Goal: Information Seeking & Learning: Learn about a topic

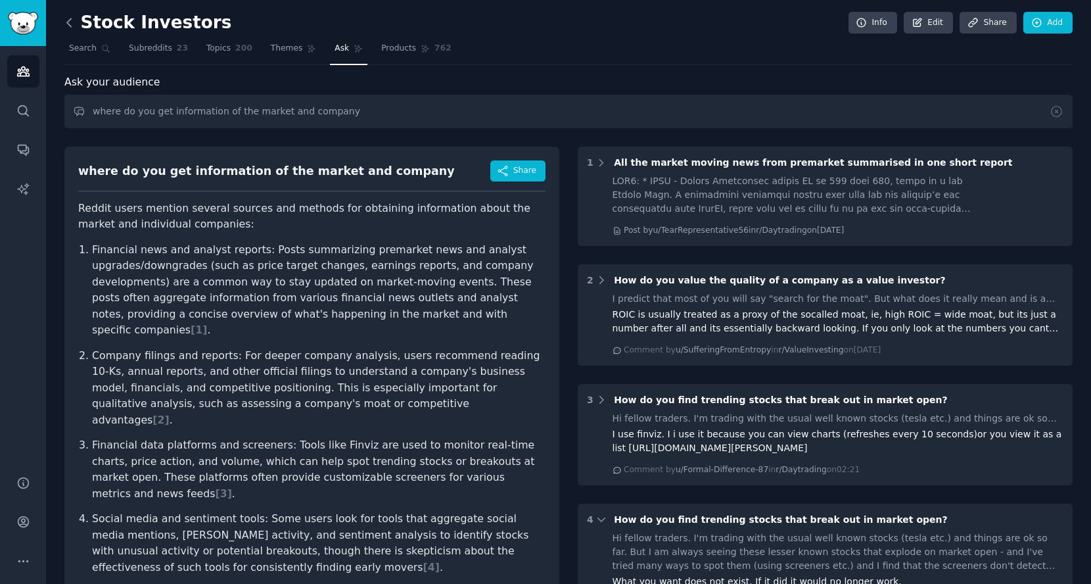
click at [75, 23] on icon at bounding box center [69, 23] width 14 height 14
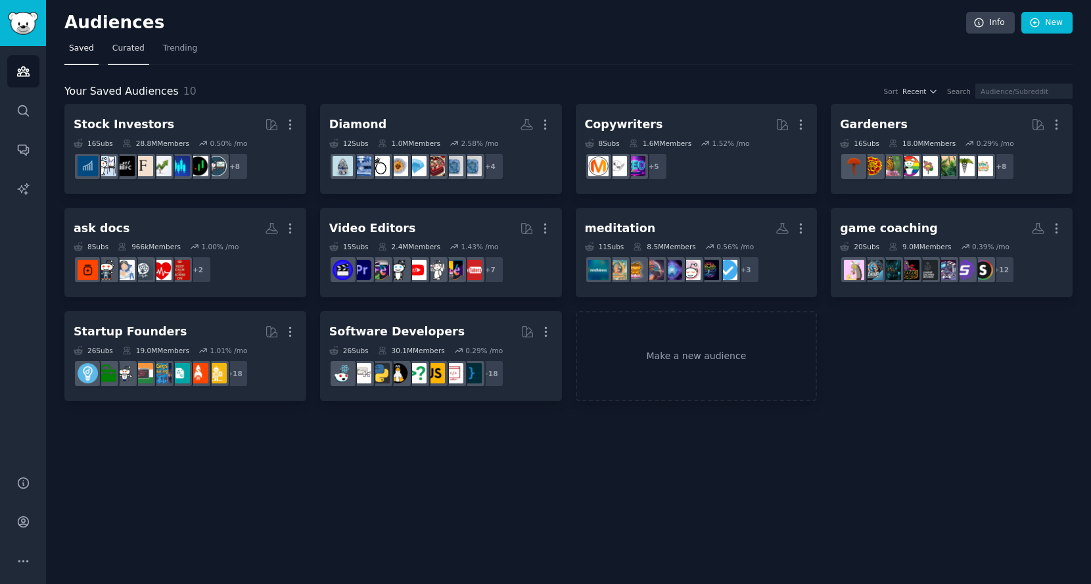
click at [114, 52] on span "Curated" at bounding box center [128, 49] width 32 height 12
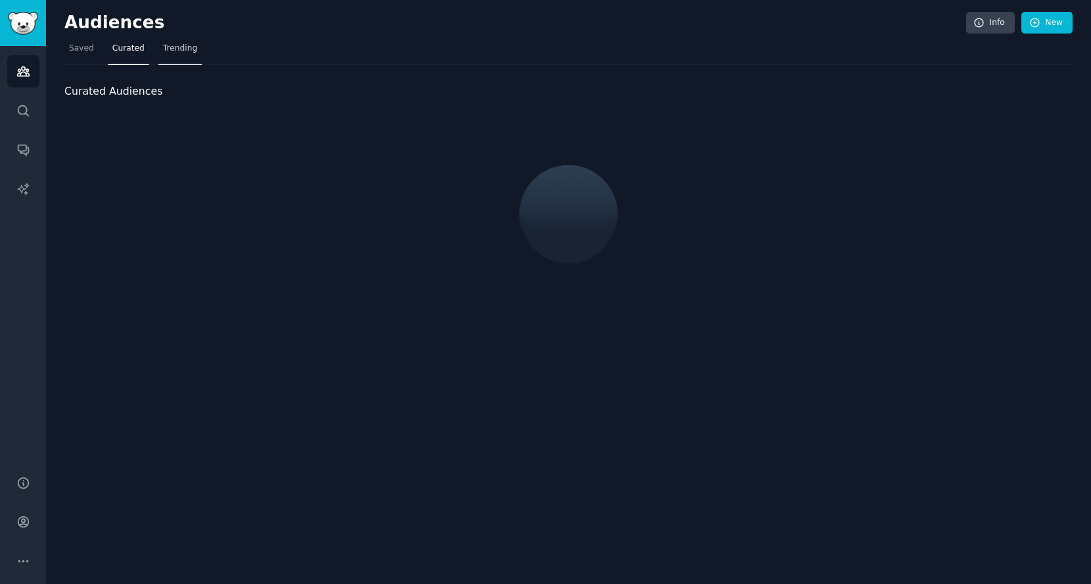
click at [163, 51] on span "Trending" at bounding box center [180, 49] width 34 height 12
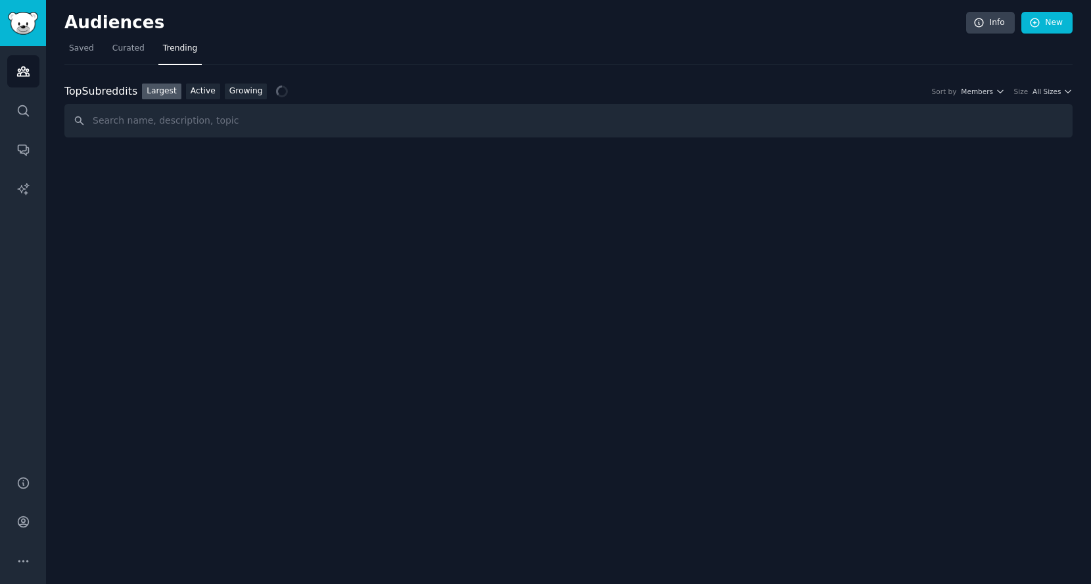
click at [211, 99] on div "Top Subreddits Top Subreddits Largest Active Growing Sort by Members Size All S…" at bounding box center [568, 110] width 1008 height 55
click at [210, 93] on link "Active" at bounding box center [203, 91] width 34 height 16
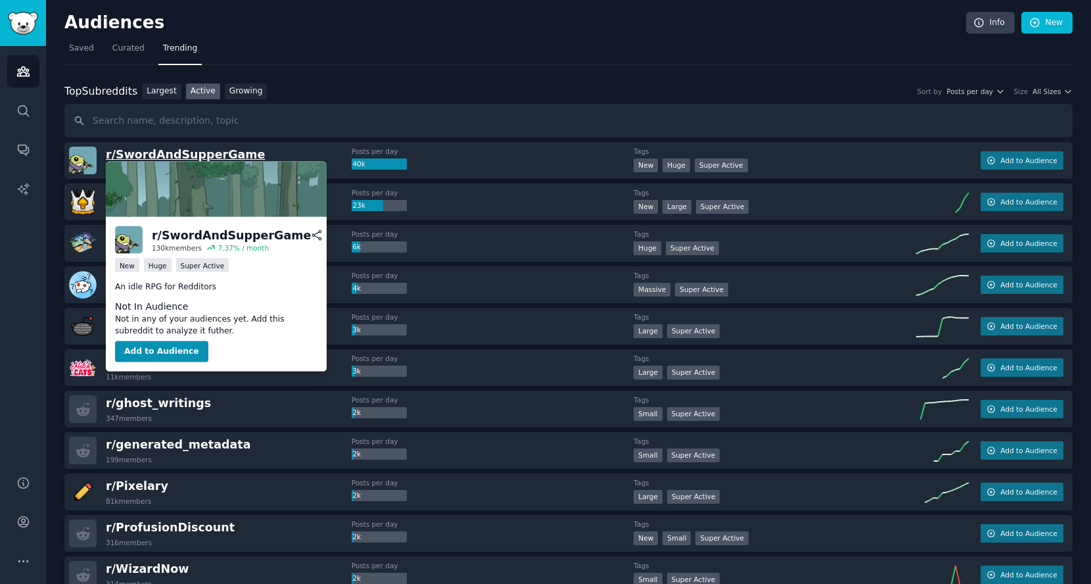
click at [220, 152] on span "r/ SwordAndSupperGame" at bounding box center [185, 154] width 159 height 13
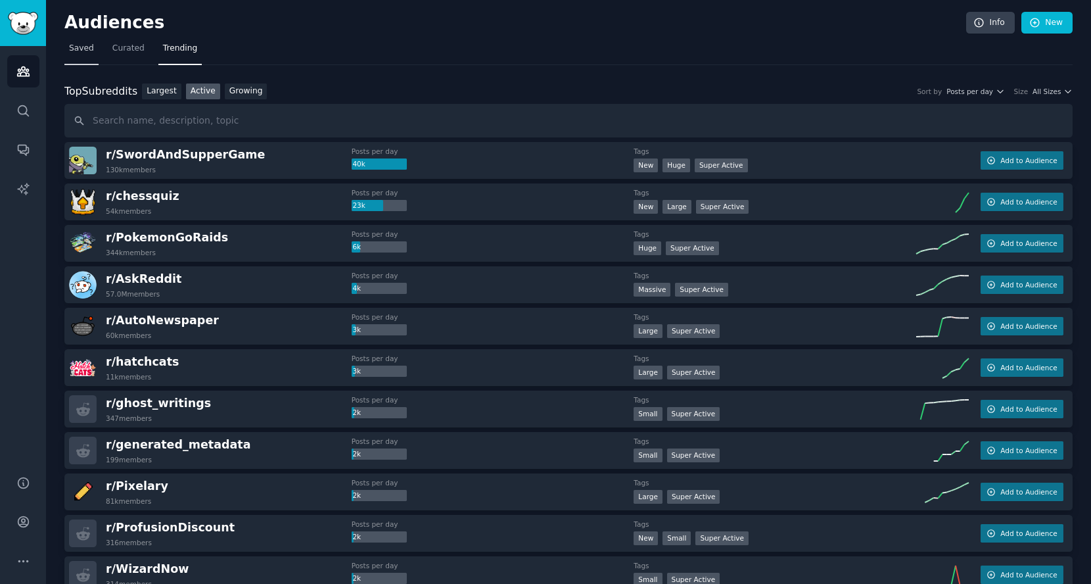
click at [84, 44] on span "Saved" at bounding box center [81, 49] width 25 height 12
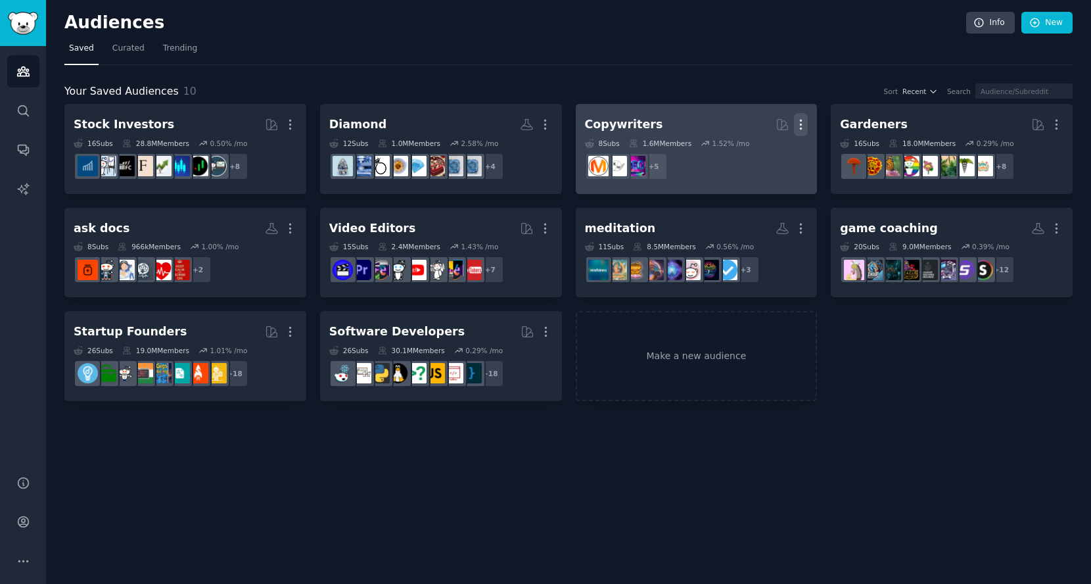
click at [802, 124] on icon "button" at bounding box center [801, 124] width 1 height 9
click at [774, 151] on p "Delete" at bounding box center [765, 152] width 30 height 14
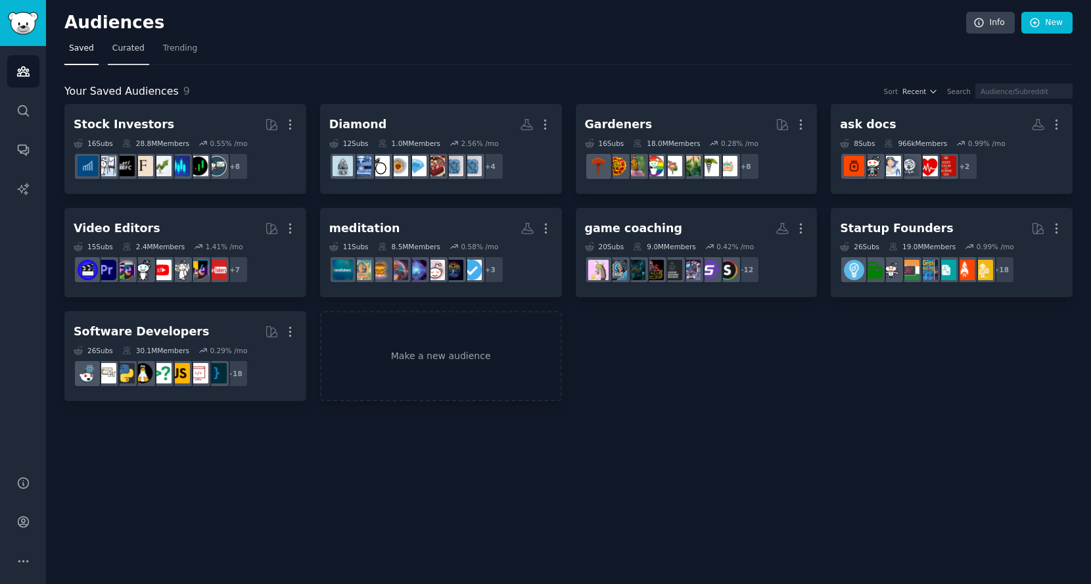
click at [130, 43] on span "Curated" at bounding box center [128, 49] width 32 height 12
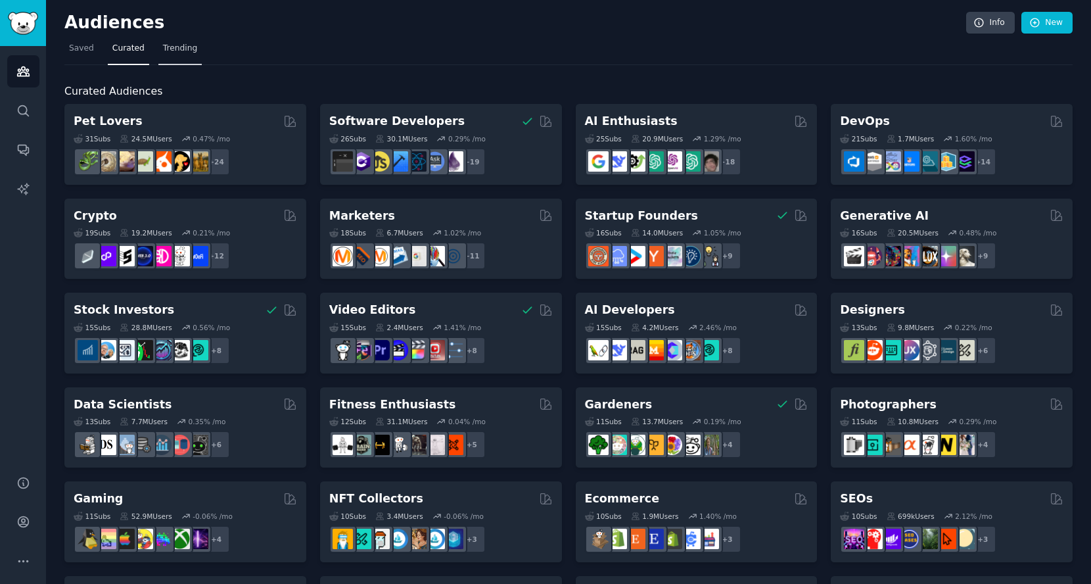
click at [173, 47] on span "Trending" at bounding box center [180, 49] width 34 height 12
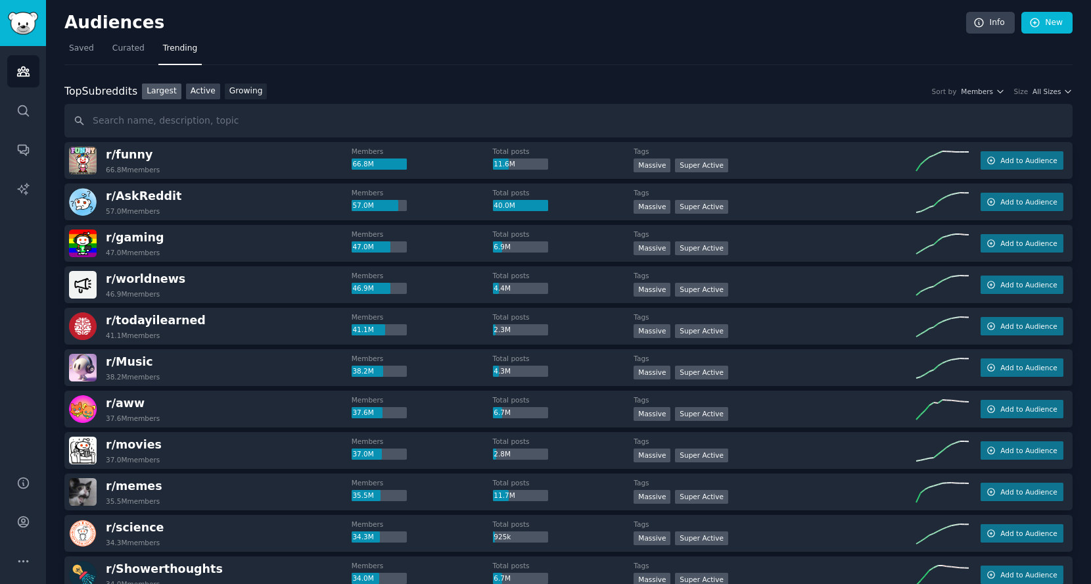
click at [208, 91] on link "Active" at bounding box center [203, 91] width 34 height 16
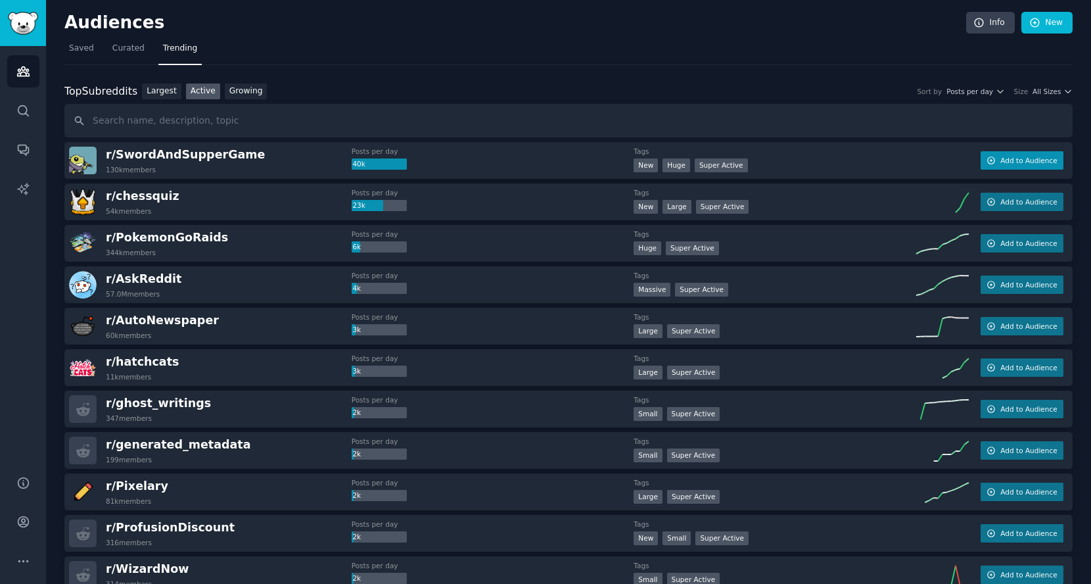
click at [1000, 157] on span "Add to Audience" at bounding box center [1028, 160] width 57 height 9
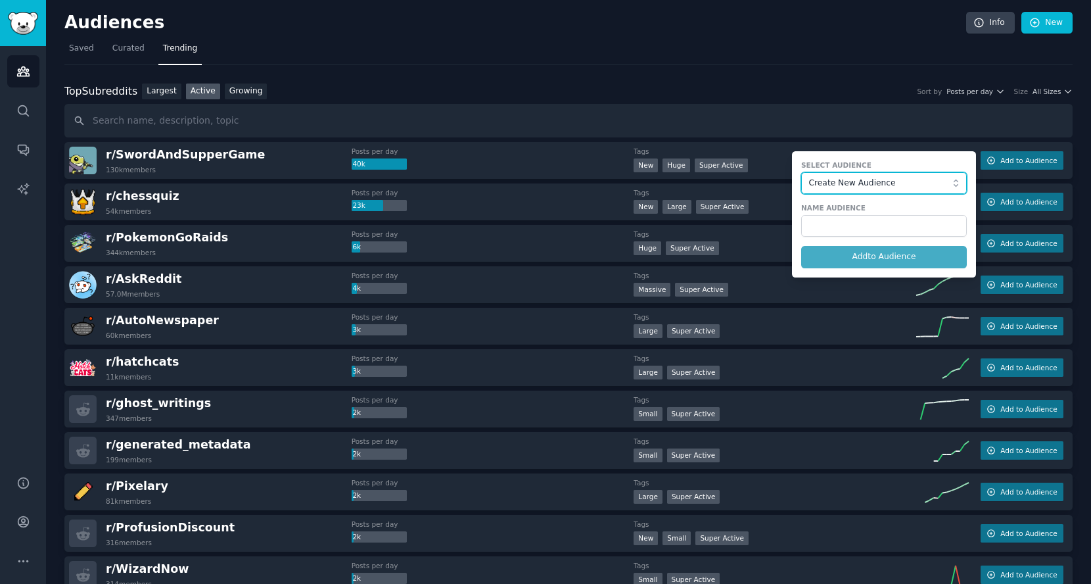
click at [885, 179] on span "Create New Audience" at bounding box center [881, 183] width 144 height 12
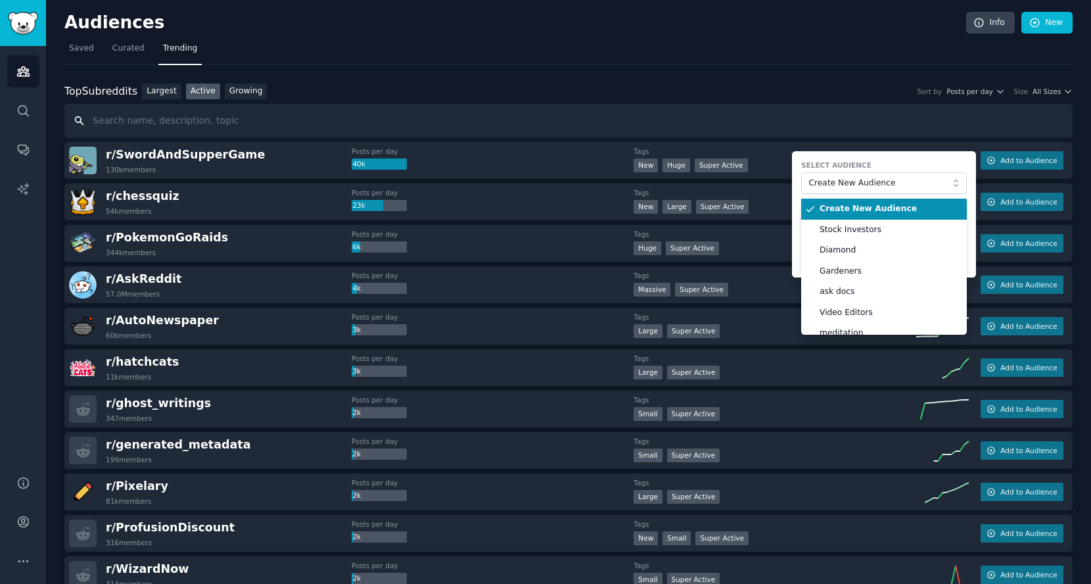
click at [618, 122] on input "text" at bounding box center [568, 121] width 1008 height 34
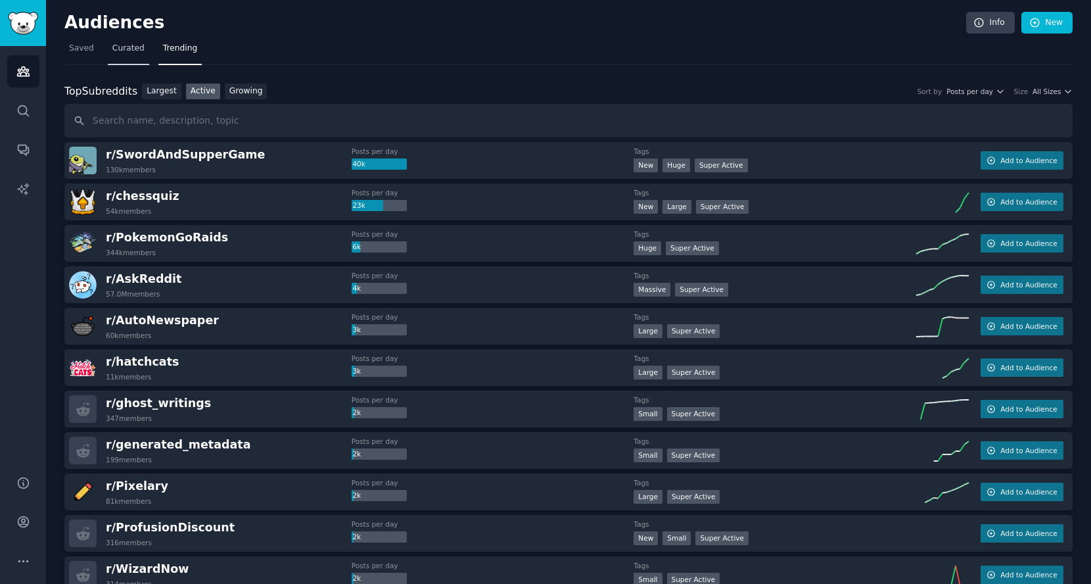
click at [143, 50] on link "Curated" at bounding box center [128, 51] width 41 height 27
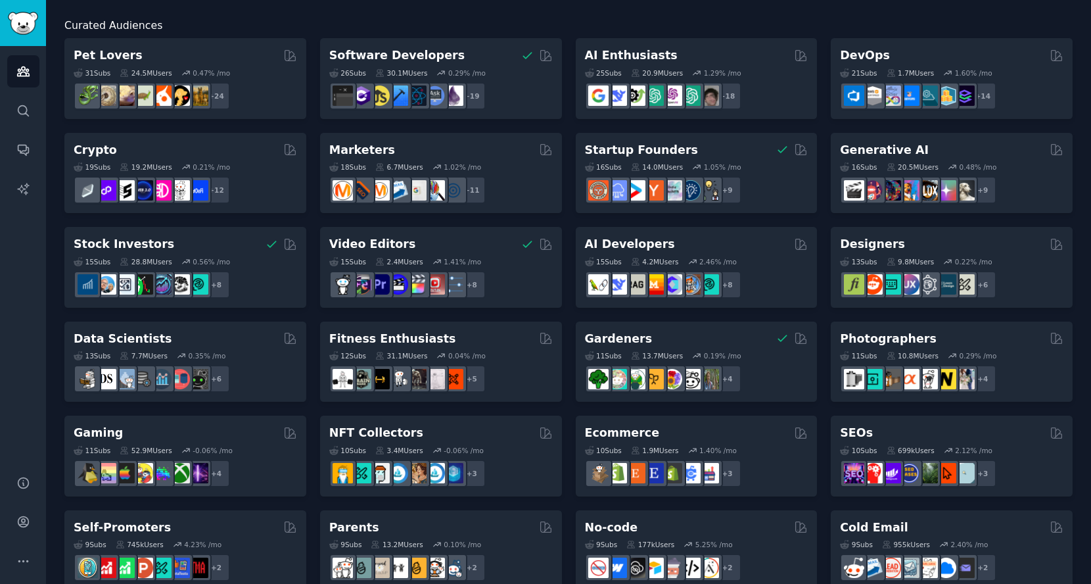
scroll to position [66, 0]
click at [208, 434] on div "Gaming" at bounding box center [185, 433] width 223 height 16
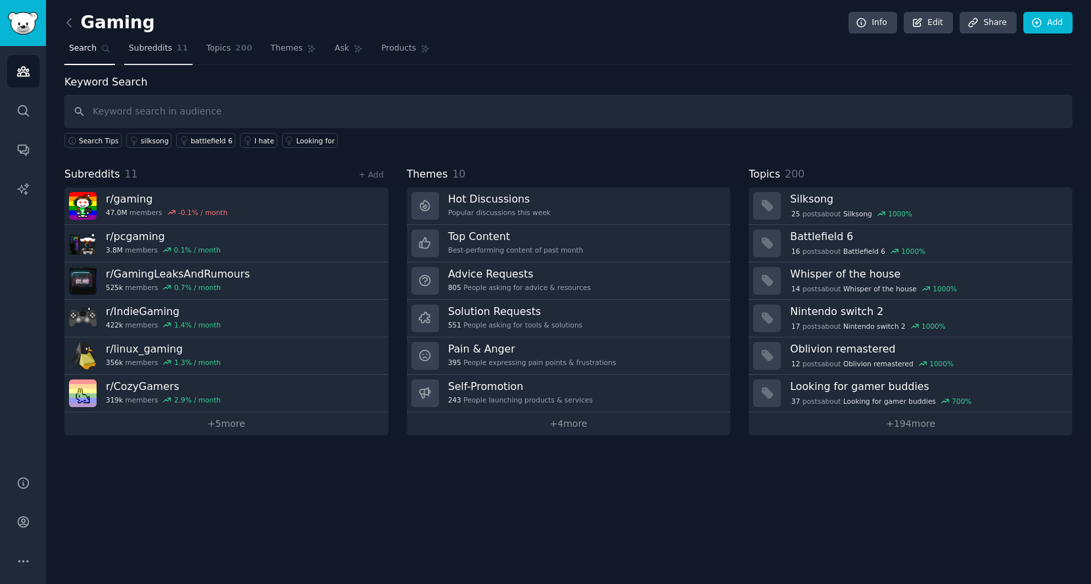
click at [159, 40] on link "Subreddits 11" at bounding box center [158, 51] width 68 height 27
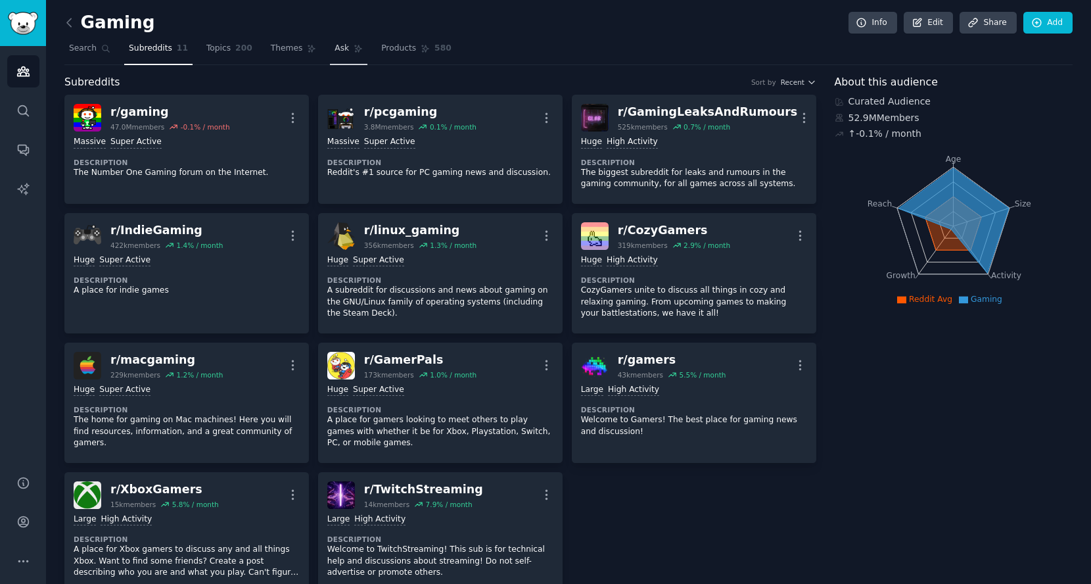
click at [335, 51] on span "Ask" at bounding box center [342, 49] width 14 height 12
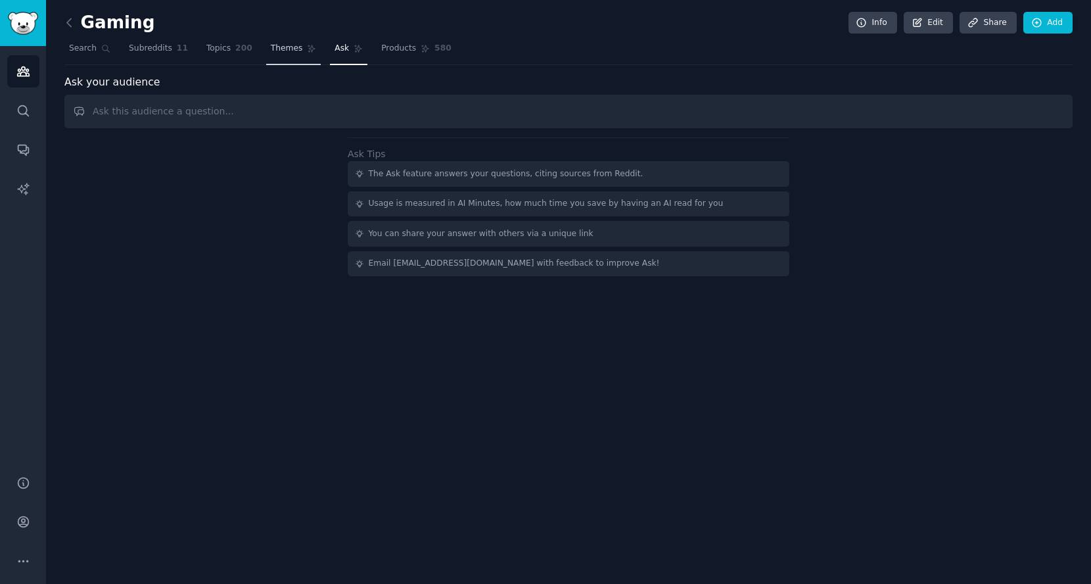
click at [266, 54] on link "Themes" at bounding box center [293, 51] width 55 height 27
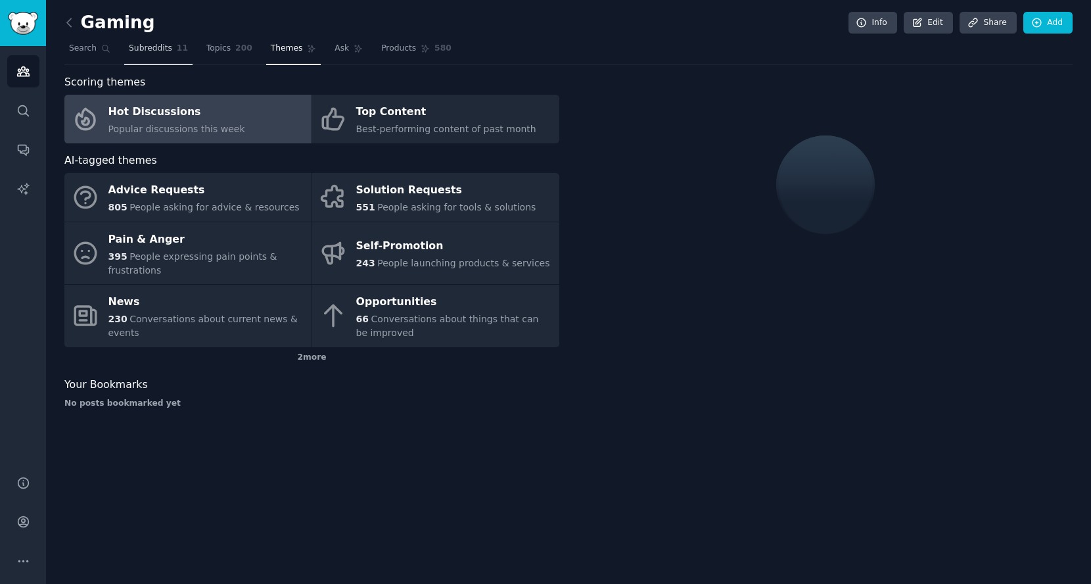
click at [170, 42] on link "Subreddits 11" at bounding box center [158, 51] width 68 height 27
